Goal: Navigation & Orientation: Find specific page/section

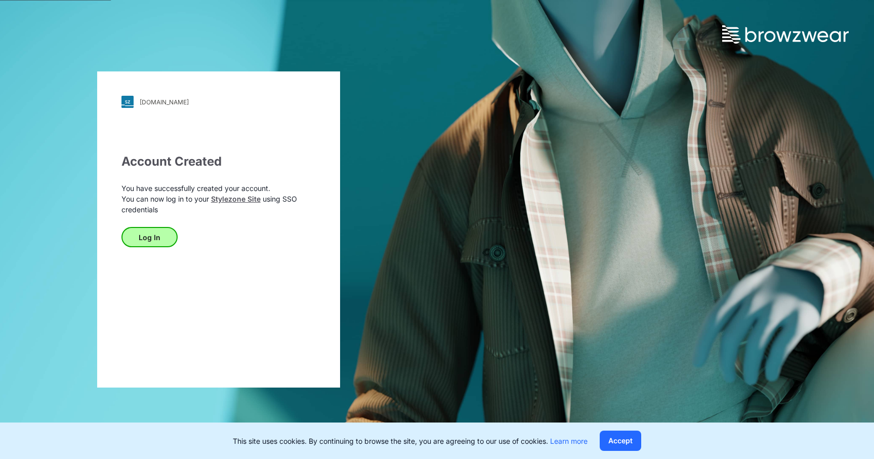
click at [146, 235] on button "Log In" at bounding box center [149, 237] width 56 height 20
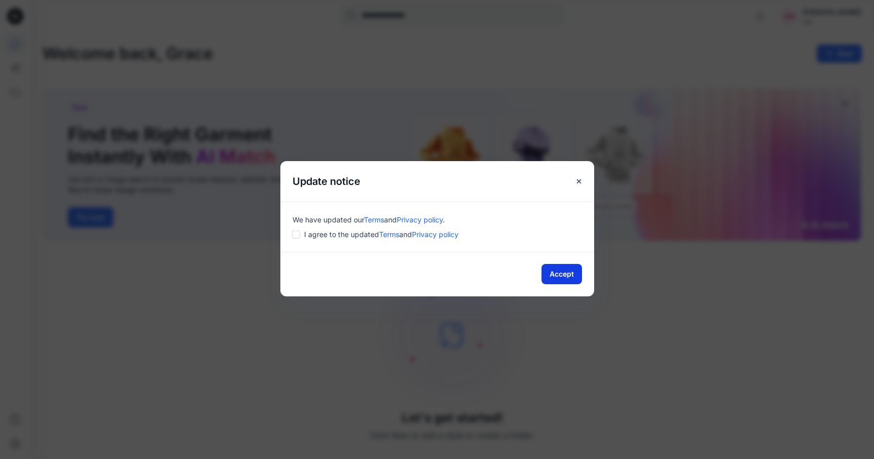
click at [560, 273] on button "Accept" at bounding box center [562, 274] width 40 height 20
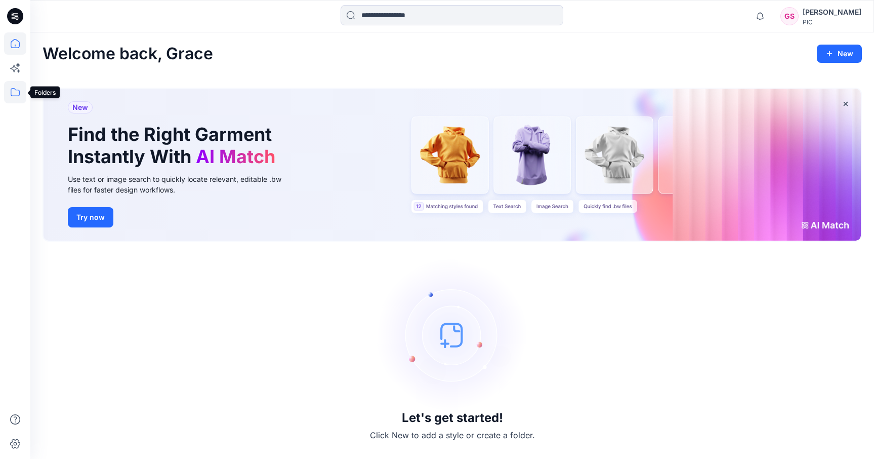
click at [17, 92] on icon at bounding box center [15, 92] width 22 height 22
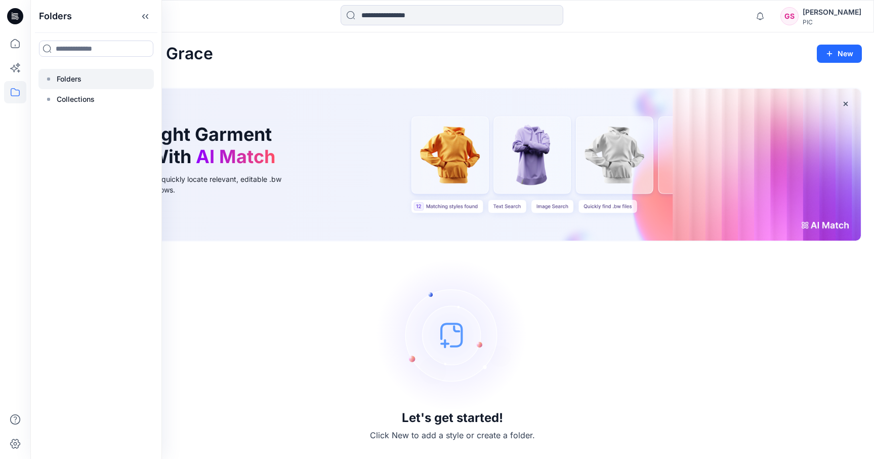
click at [76, 83] on p "Folders" at bounding box center [69, 79] width 25 height 12
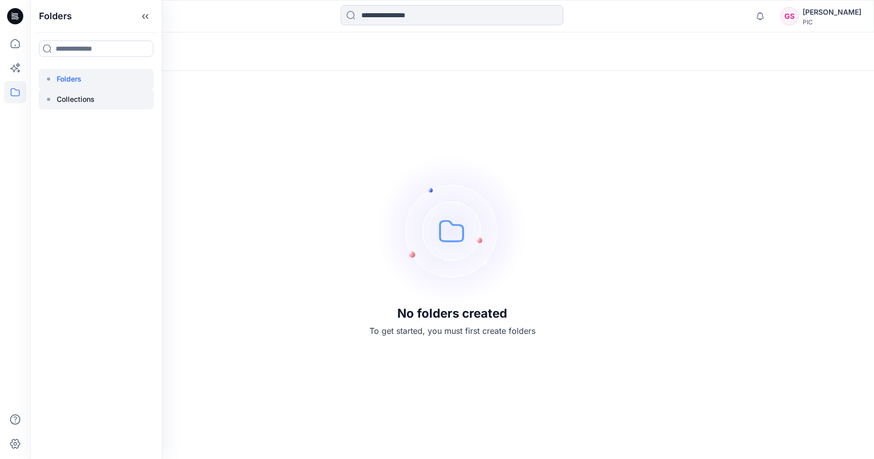
click at [90, 103] on p "Collections" at bounding box center [76, 99] width 38 height 12
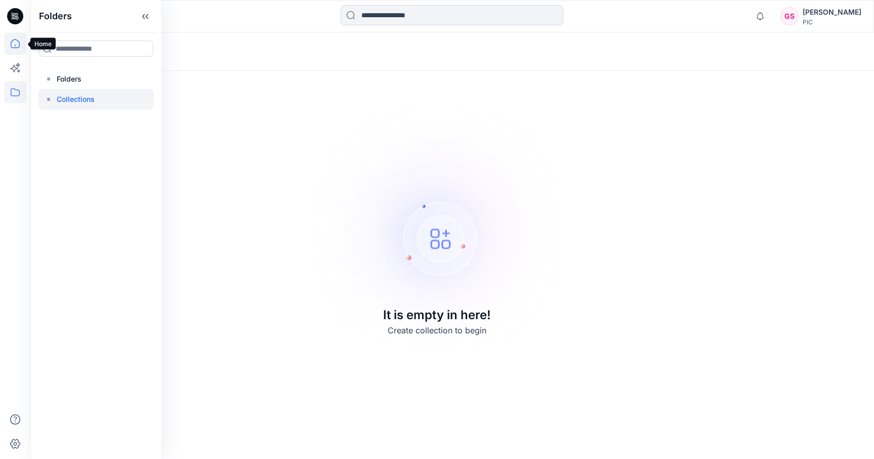
click at [18, 46] on icon at bounding box center [15, 43] width 22 height 22
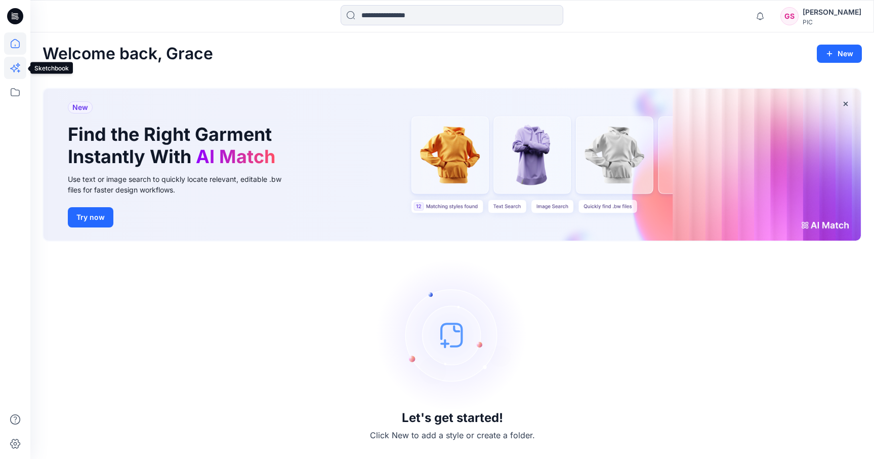
click at [13, 70] on icon at bounding box center [14, 69] width 8 height 8
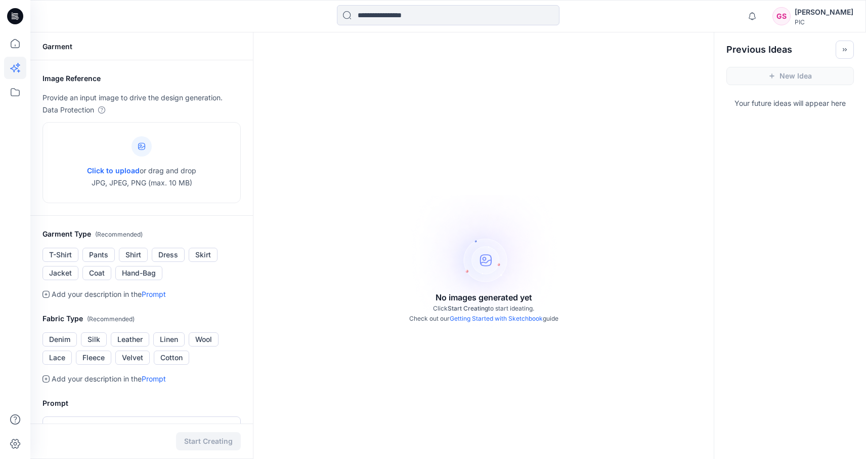
click at [16, 13] on icon at bounding box center [15, 16] width 16 height 16
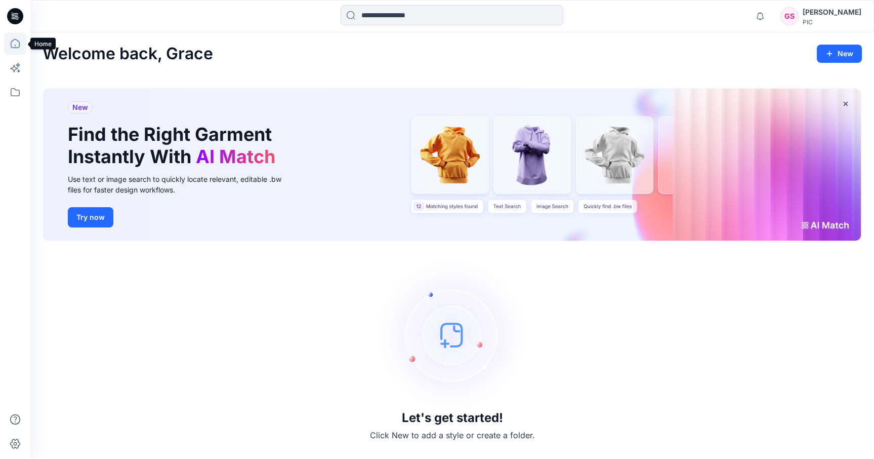
click at [22, 44] on icon at bounding box center [15, 43] width 22 height 22
click at [832, 10] on div "Grace Song" at bounding box center [832, 12] width 59 height 12
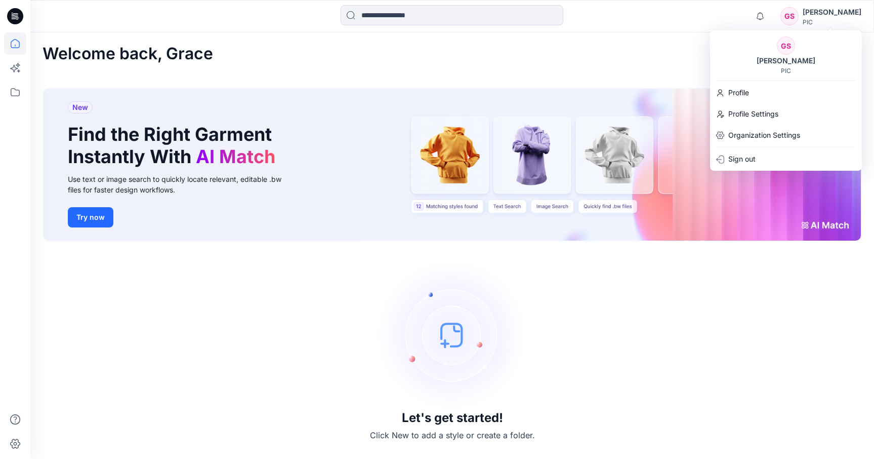
click at [661, 66] on div "Welcome back, Grace New New Find the Right Garment Instantly With AI Match Use …" at bounding box center [452, 245] width 844 height 426
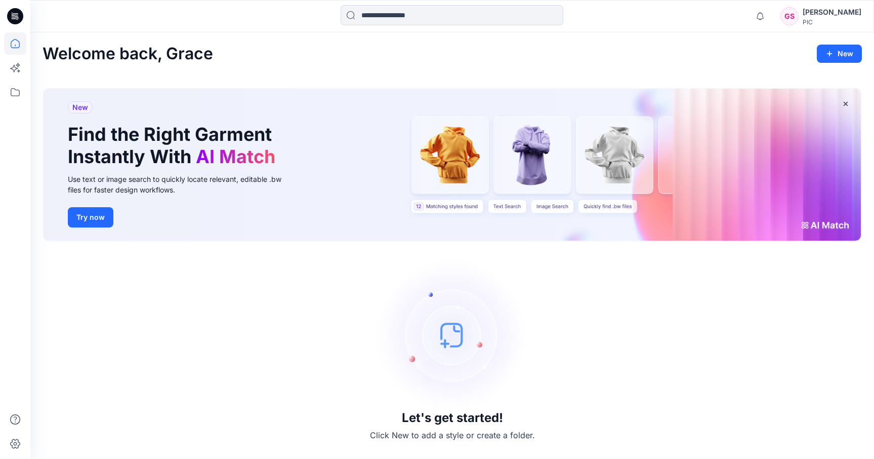
click at [478, 54] on div "Welcome back, Grace New" at bounding box center [452, 54] width 819 height 19
click at [262, 53] on div "Welcome back, Grace New" at bounding box center [452, 54] width 819 height 19
click at [14, 45] on icon at bounding box center [15, 43] width 22 height 22
click at [14, 12] on icon at bounding box center [15, 16] width 16 height 16
click at [12, 42] on icon at bounding box center [15, 43] width 22 height 22
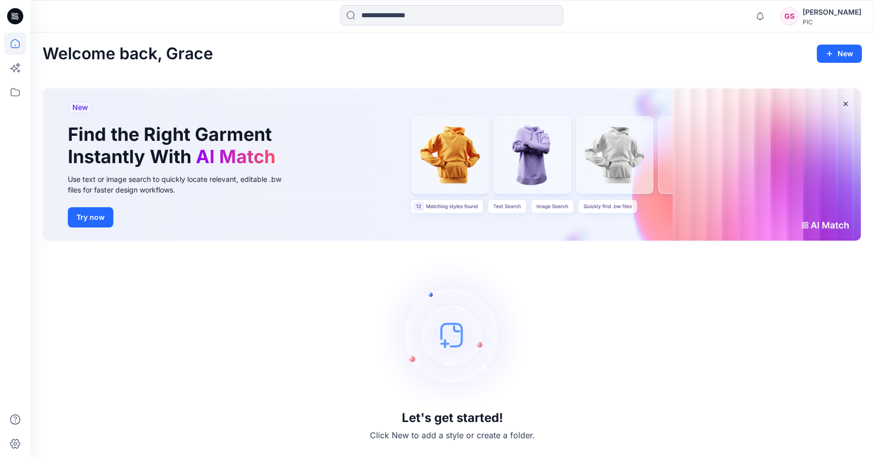
click at [822, 20] on div "PIC" at bounding box center [832, 22] width 59 height 8
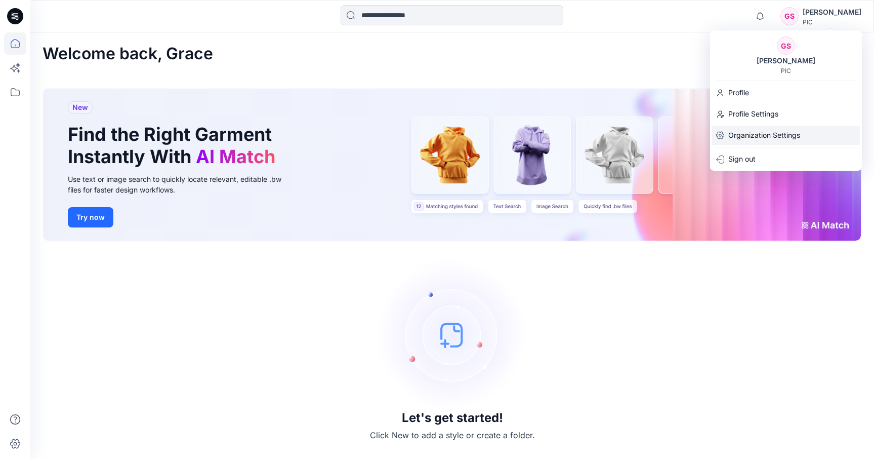
click at [742, 132] on p "Organization Settings" at bounding box center [764, 135] width 72 height 19
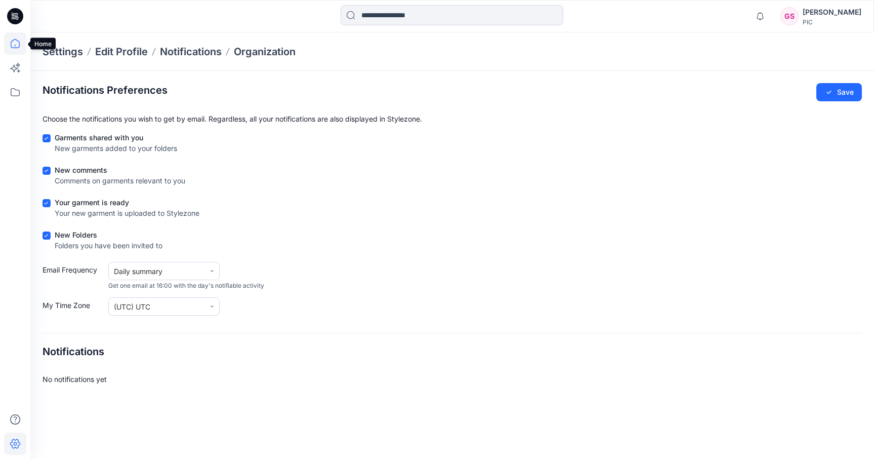
click at [15, 38] on icon at bounding box center [15, 43] width 22 height 22
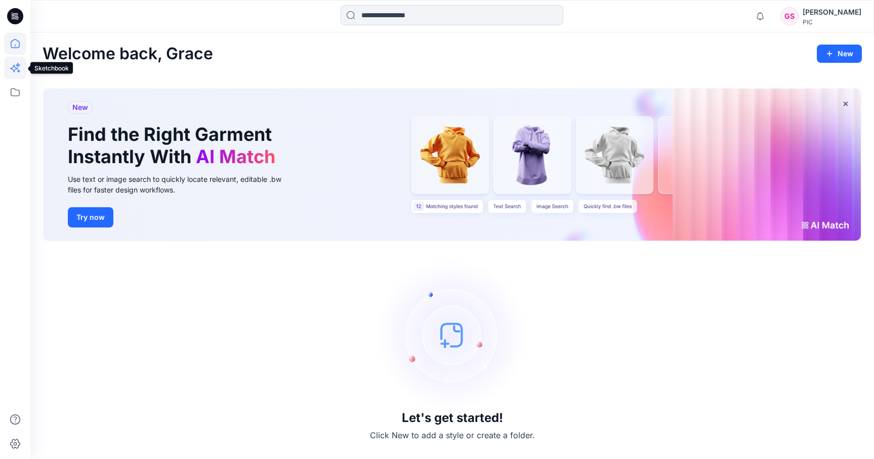
click at [10, 72] on icon at bounding box center [15, 68] width 22 height 22
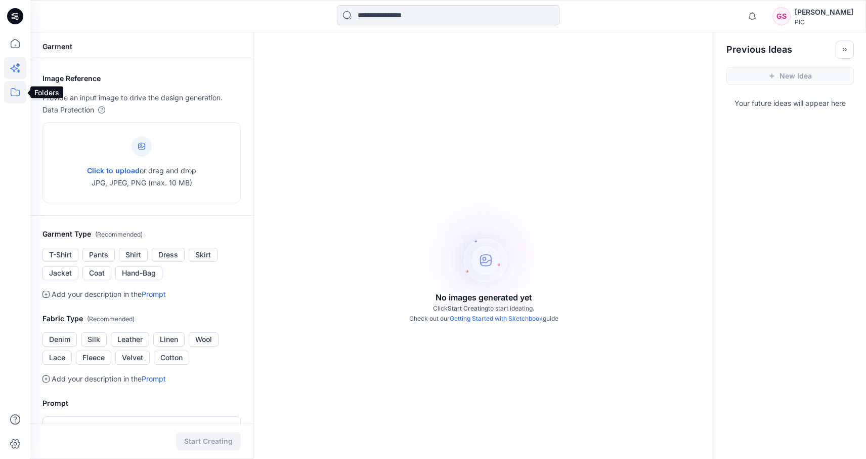
click at [15, 95] on icon at bounding box center [15, 92] width 22 height 22
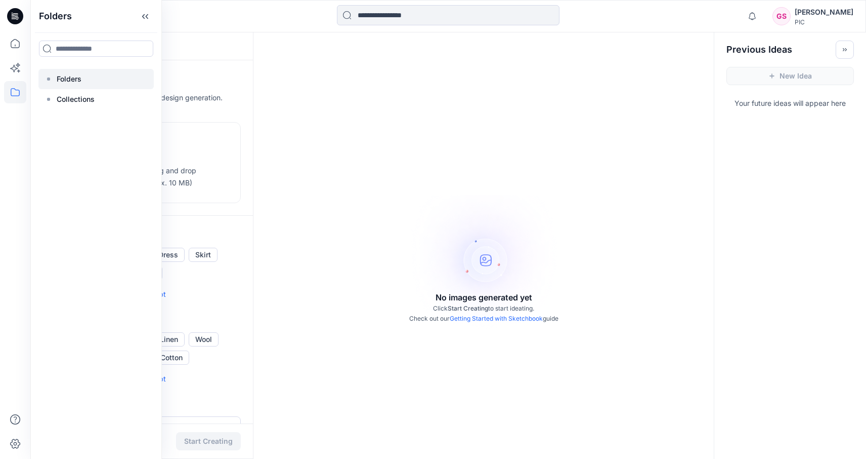
click at [66, 74] on p "Folders" at bounding box center [69, 79] width 25 height 12
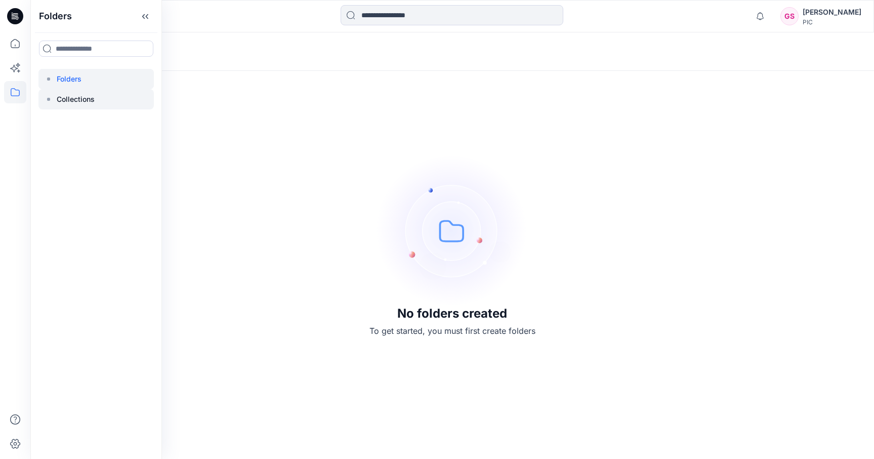
click at [83, 98] on p "Collections" at bounding box center [76, 99] width 38 height 12
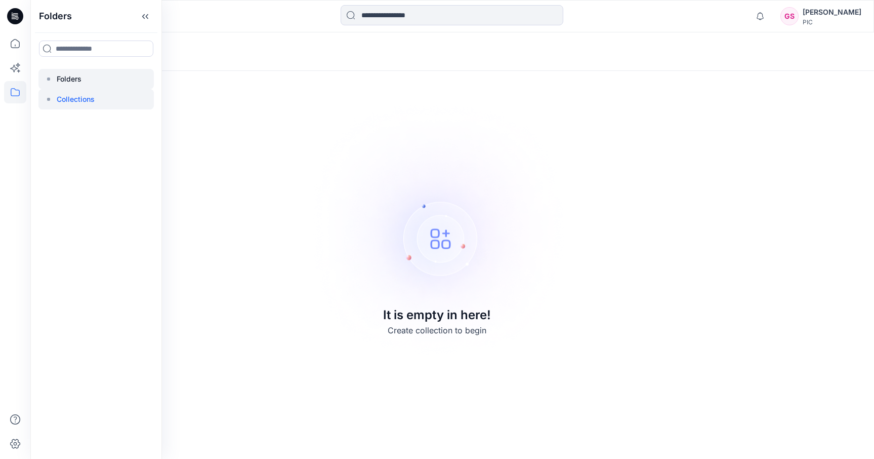
click at [92, 82] on div at bounding box center [95, 79] width 115 height 20
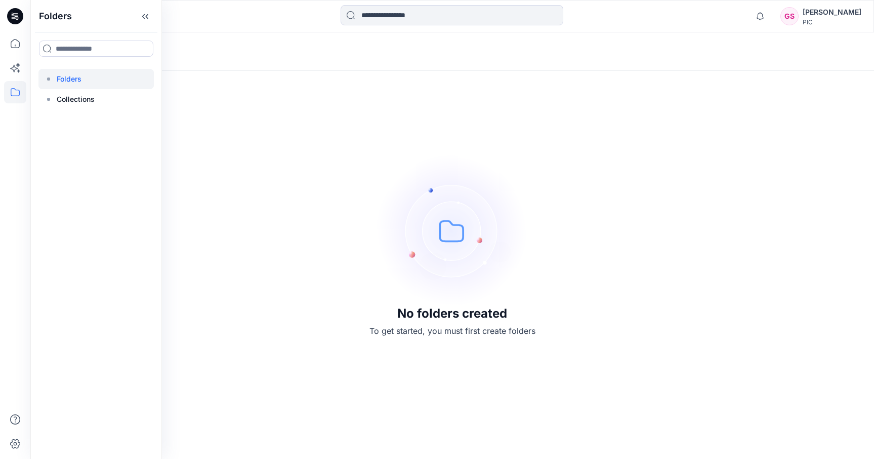
click at [231, 23] on div at bounding box center [135, 16] width 211 height 22
click at [833, 15] on div "Grace Song" at bounding box center [832, 12] width 59 height 12
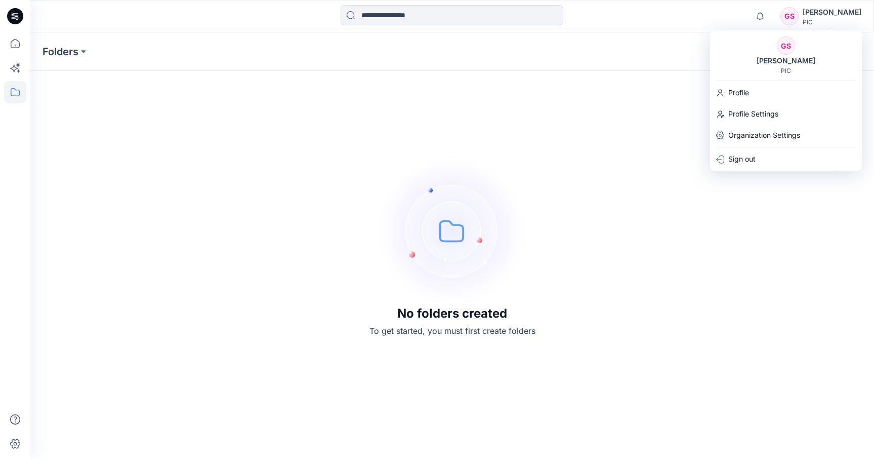
click at [741, 103] on div "GS Grace Song PIC Profile Profile Settings Organization Settings Sign out" at bounding box center [786, 100] width 152 height 140
drag, startPoint x: 742, startPoint y: 97, endPoint x: 738, endPoint y: 102, distance: 6.2
click at [742, 97] on p "Profile" at bounding box center [738, 92] width 21 height 19
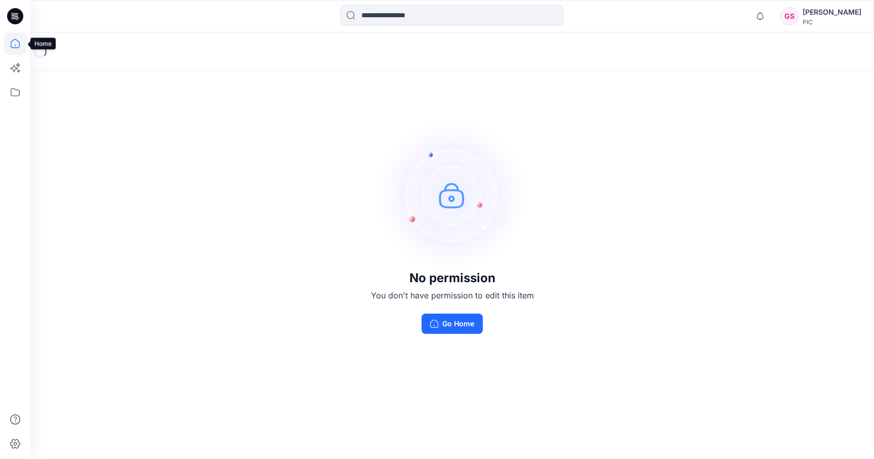
click at [17, 44] on icon at bounding box center [15, 43] width 22 height 22
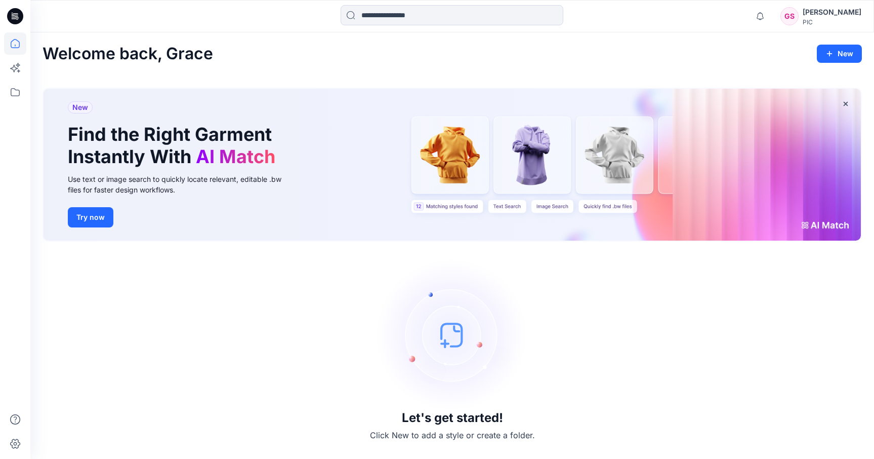
click at [799, 17] on div "GS" at bounding box center [789, 16] width 18 height 18
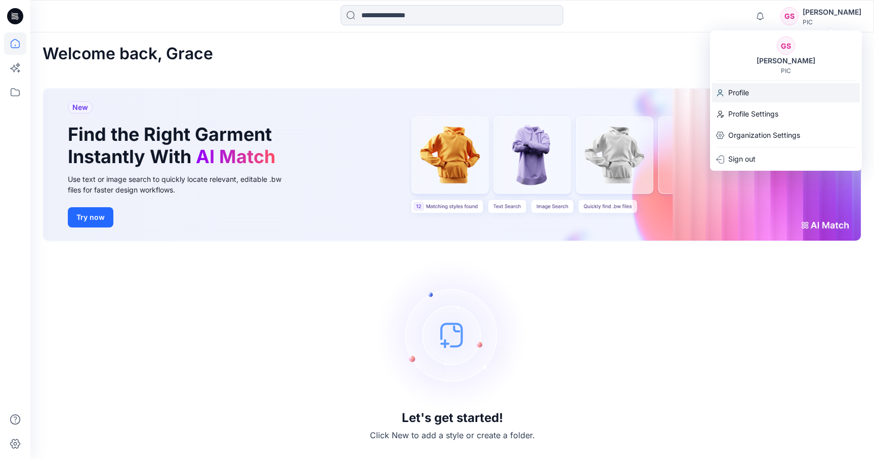
click at [737, 92] on p "Profile" at bounding box center [738, 92] width 21 height 19
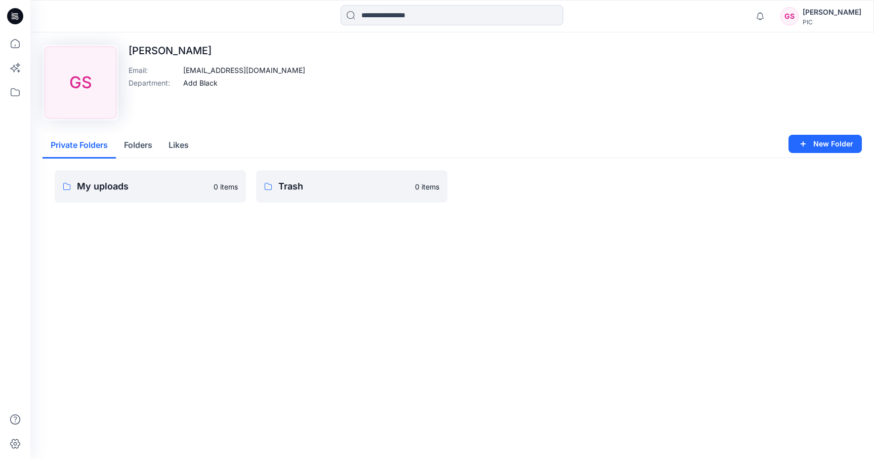
click at [140, 146] on button "Folders" at bounding box center [138, 146] width 45 height 26
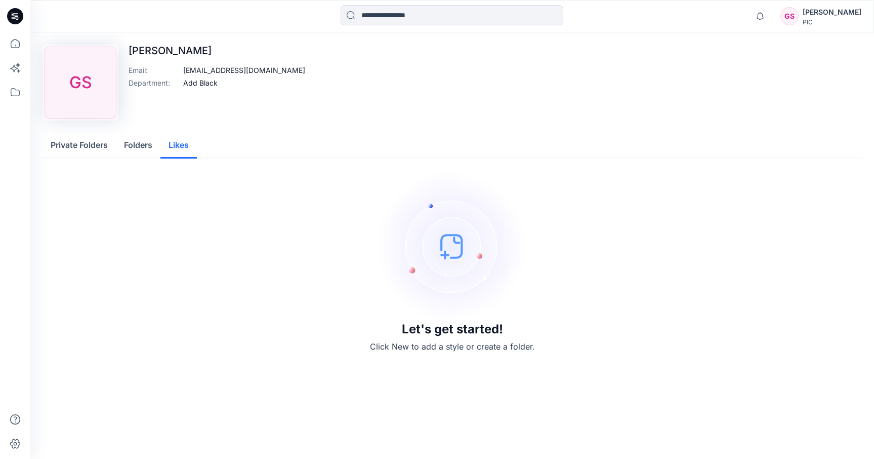
click at [187, 144] on button "Likes" at bounding box center [178, 146] width 36 height 26
click at [144, 143] on button "Folders" at bounding box center [138, 146] width 45 height 26
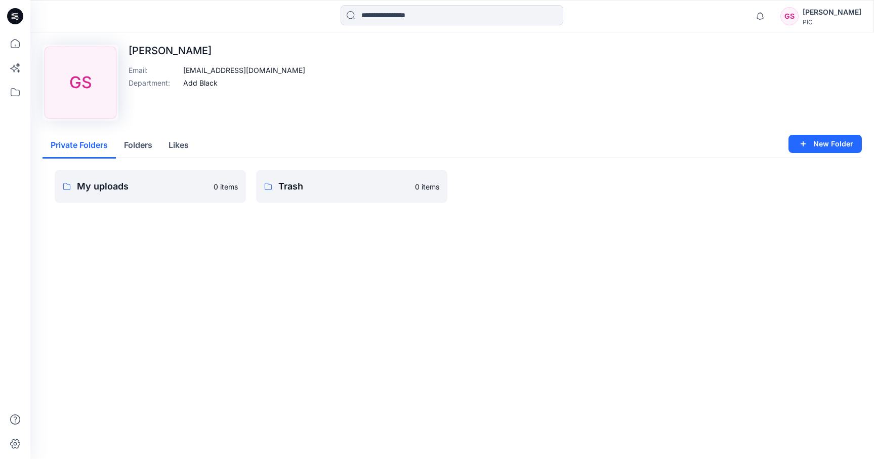
click at [71, 142] on button "Private Folders" at bounding box center [79, 146] width 73 height 26
